Goal: Check status: Check status

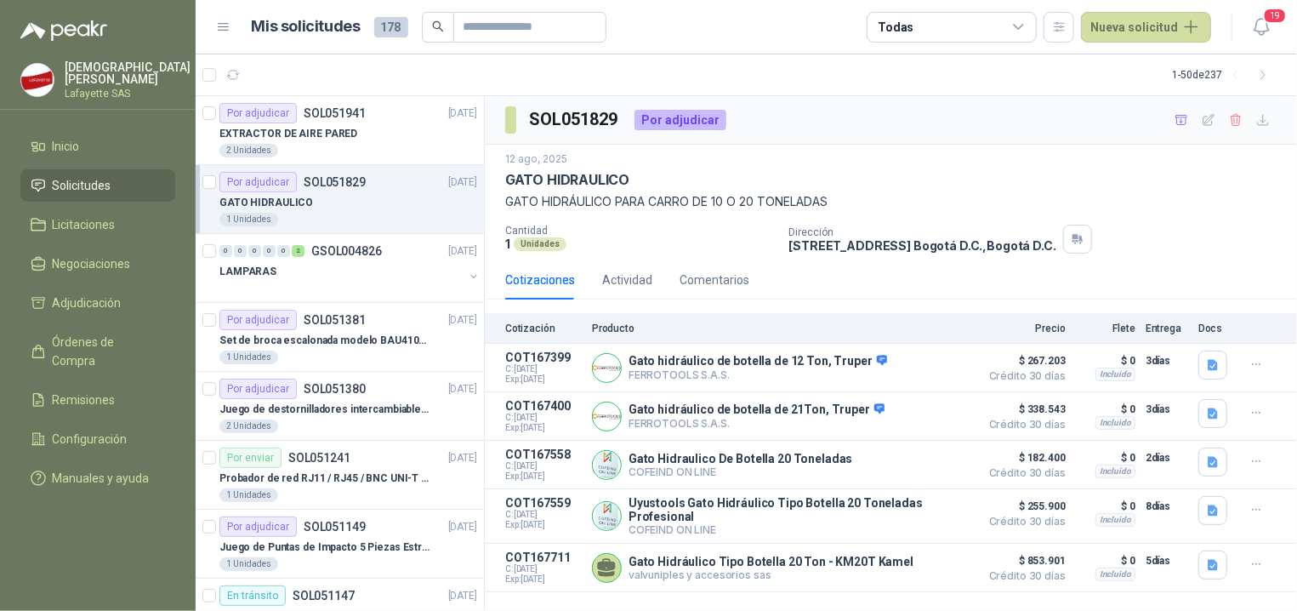
click at [343, 222] on div "1 Unidades" at bounding box center [348, 220] width 258 height 14
click at [384, 116] on div "Por adjudicar SOL051941 [DATE]" at bounding box center [348, 113] width 258 height 20
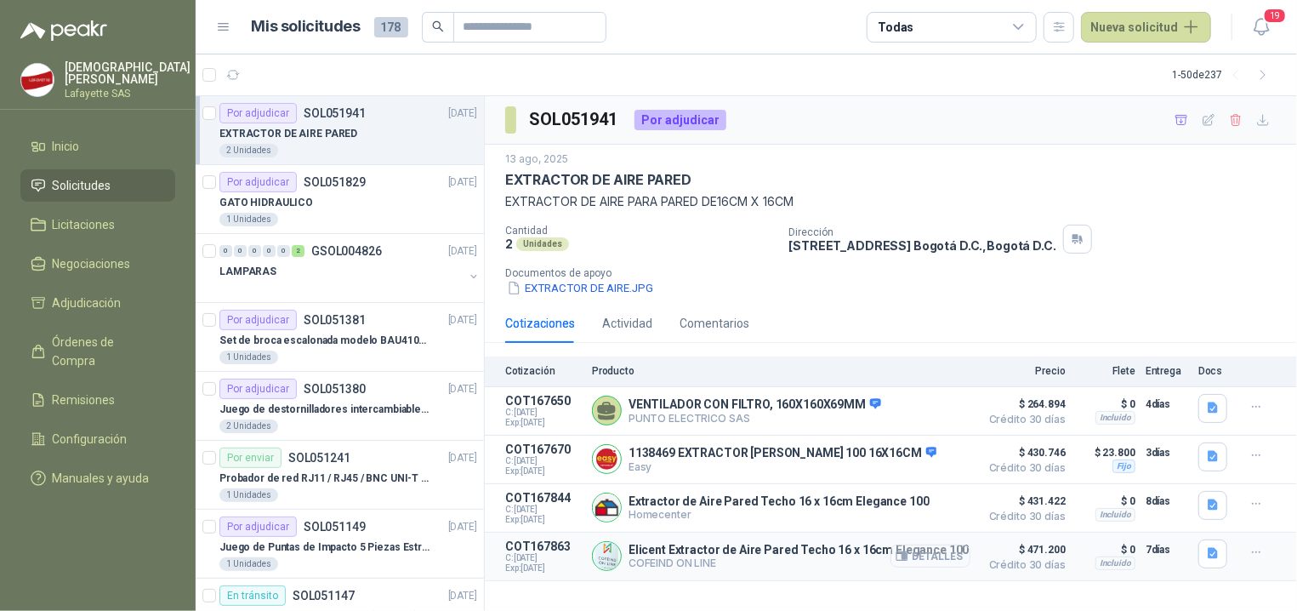
click at [958, 559] on button "Detalles" at bounding box center [930, 555] width 80 height 23
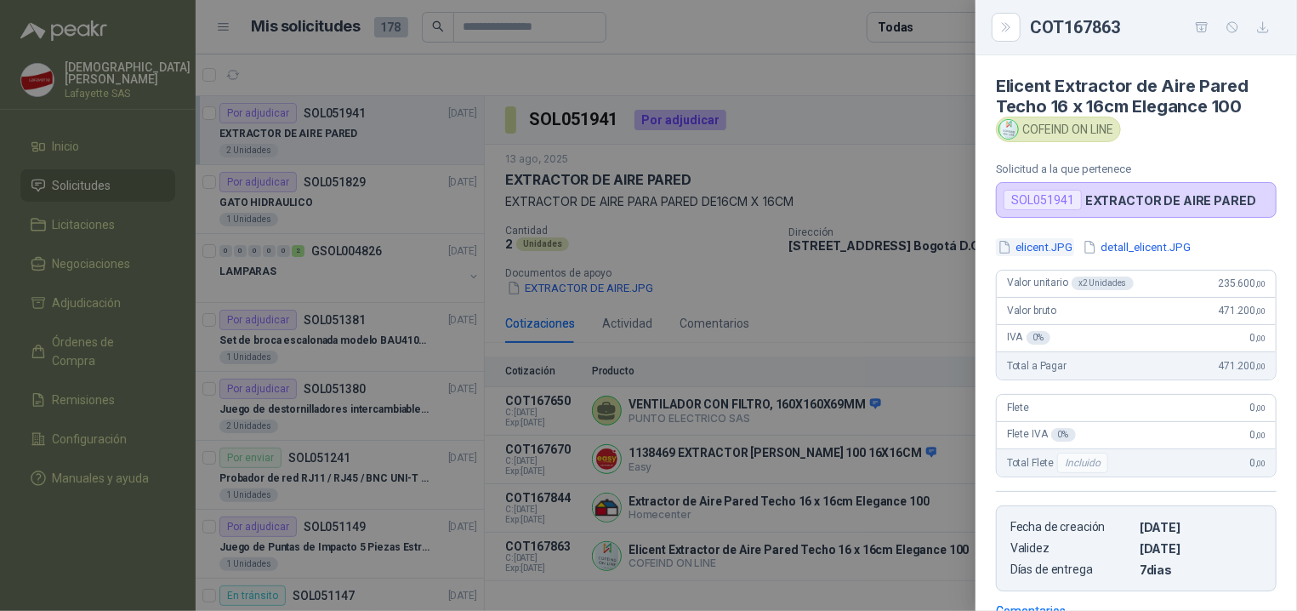
click at [1043, 243] on button "elicent.JPG" at bounding box center [1035, 247] width 78 height 18
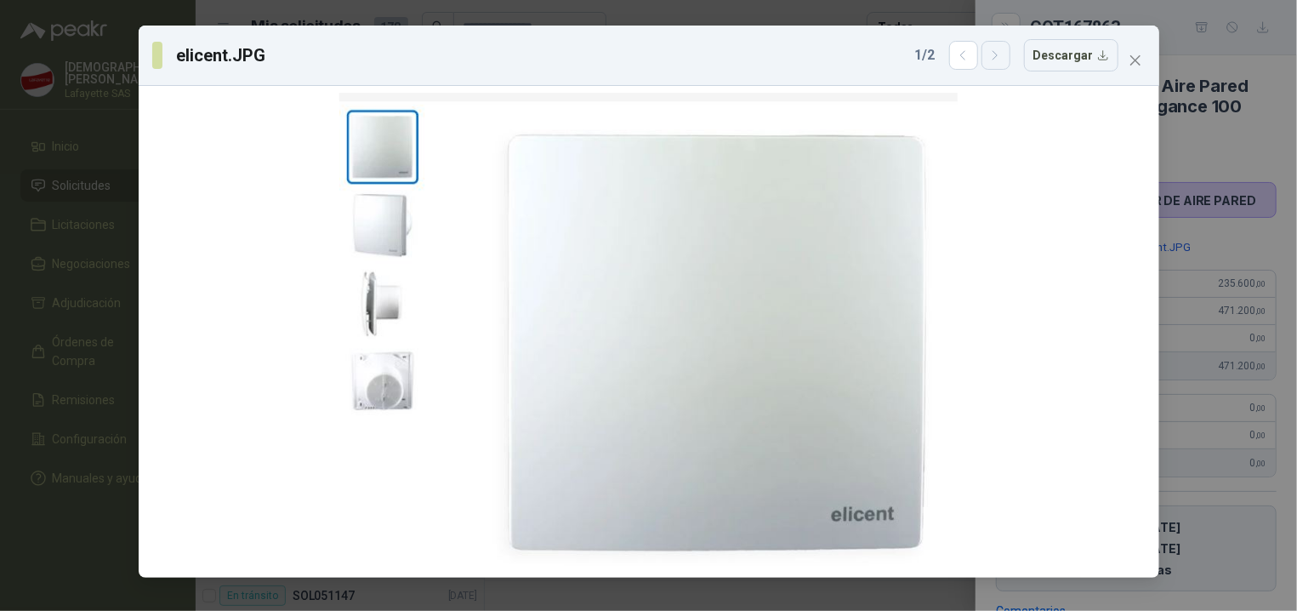
click at [1003, 52] on icon "button" at bounding box center [995, 55] width 14 height 14
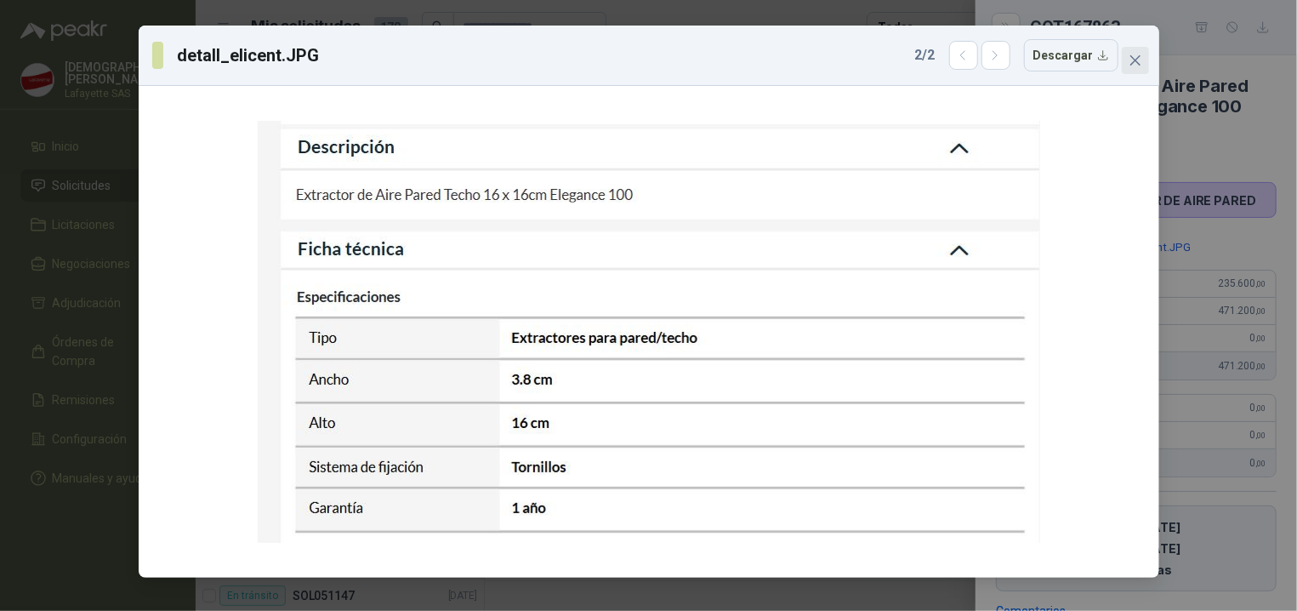
click at [1138, 71] on button "Close" at bounding box center [1135, 60] width 27 height 27
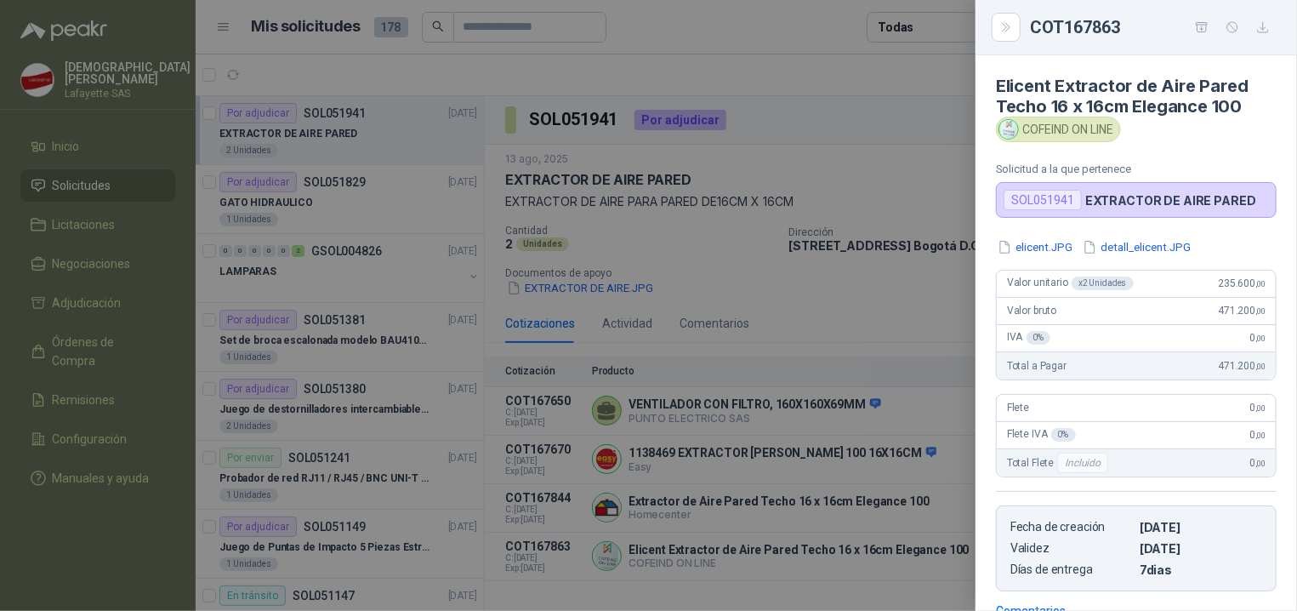
click at [833, 136] on div at bounding box center [648, 305] width 1297 height 611
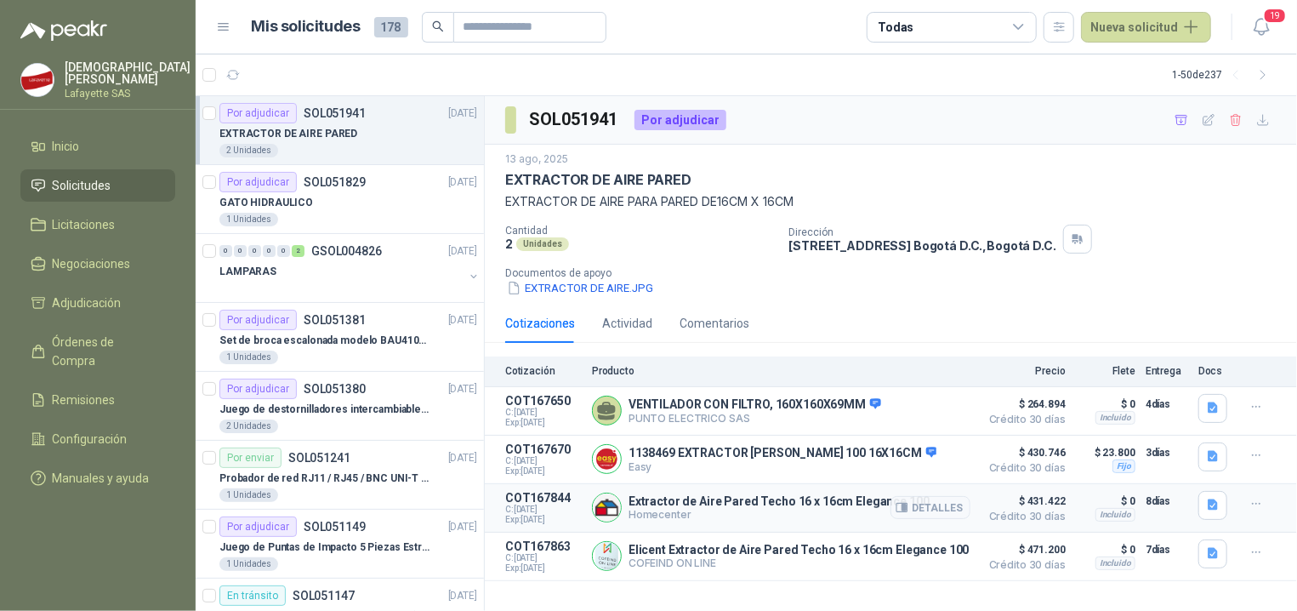
click at [801, 506] on p "Extractor de Aire Pared Techo 16 x 16cm Elegance 100" at bounding box center [778, 501] width 301 height 14
